Goal: Task Accomplishment & Management: Use online tool/utility

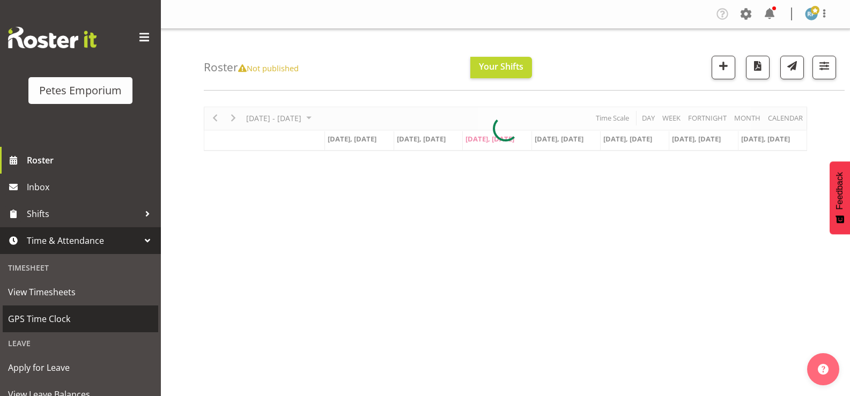
click at [57, 321] on span "GPS Time Clock" at bounding box center [80, 319] width 145 height 16
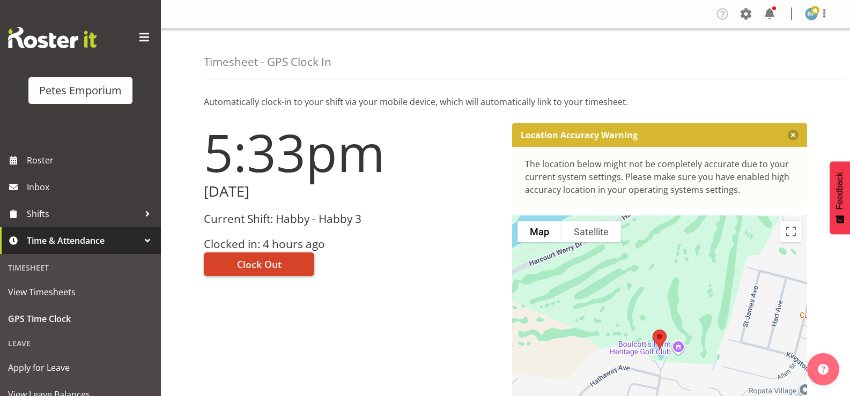
click at [291, 265] on button "Clock Out" at bounding box center [259, 265] width 110 height 24
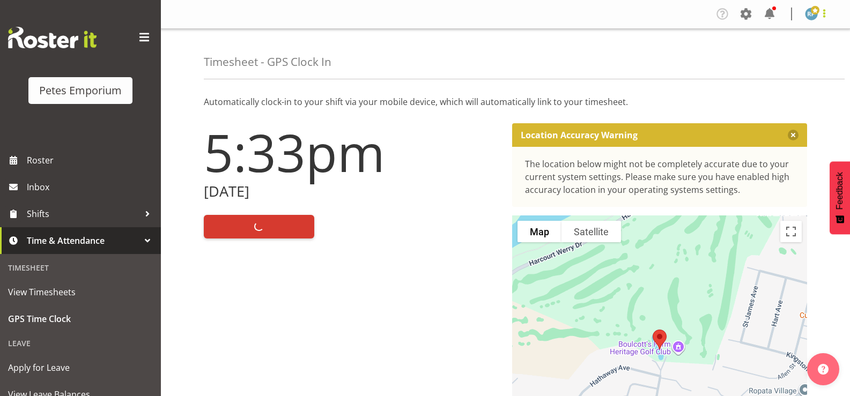
click at [828, 16] on span at bounding box center [824, 13] width 13 height 13
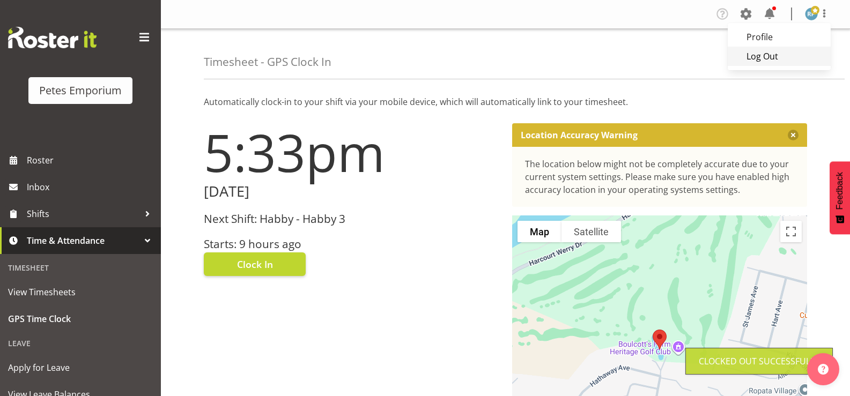
click at [762, 61] on link "Log Out" at bounding box center [778, 56] width 103 height 19
